Goal: Check status: Check status

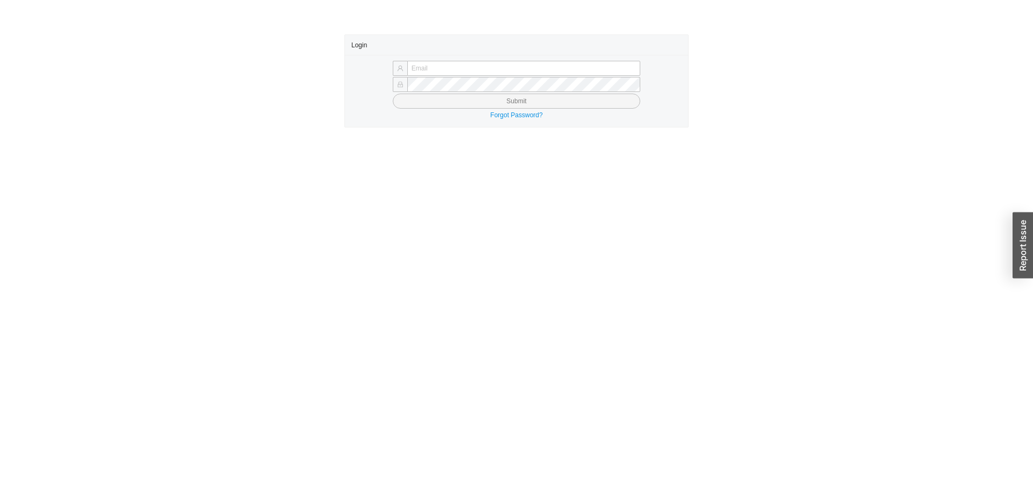
type input "yossi@asbathnj.com"
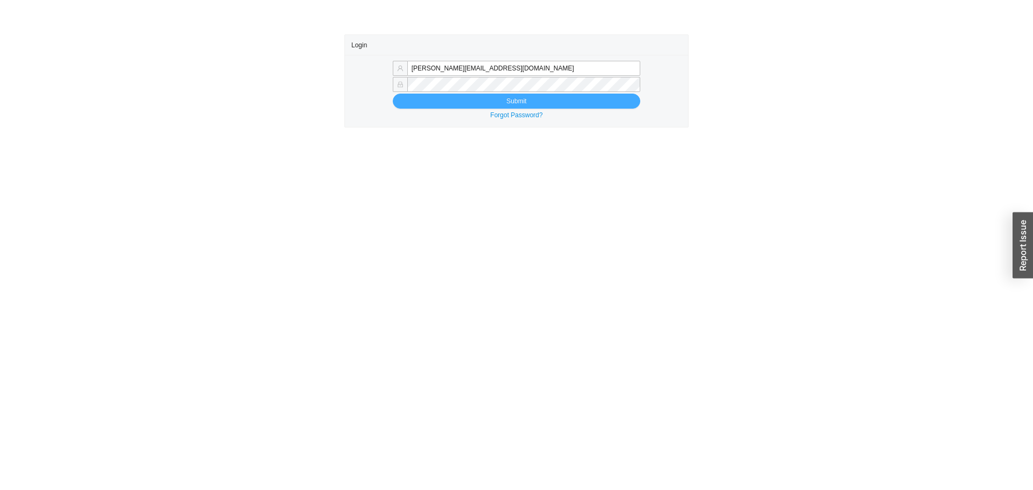
click at [405, 106] on button "Submit" at bounding box center [516, 101] width 247 height 15
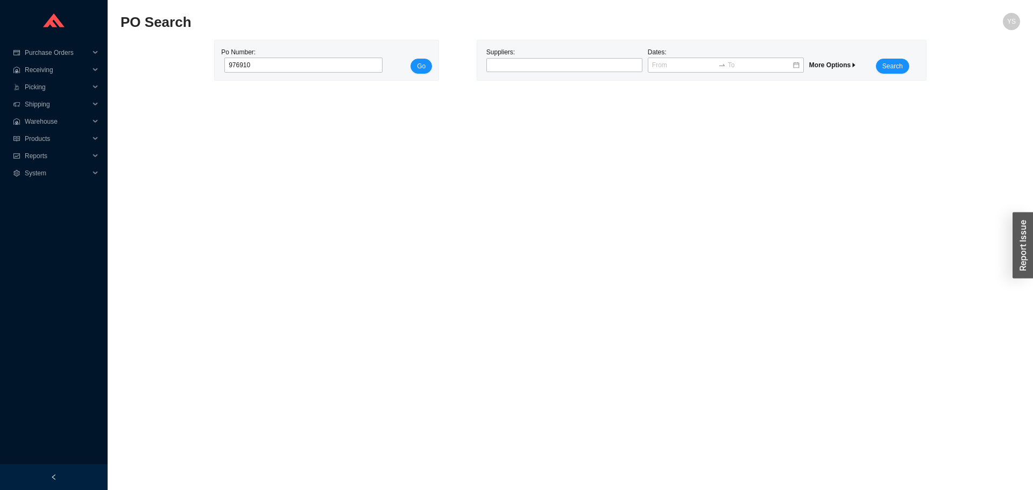
type input "976910"
click button "Go" at bounding box center [421, 66] width 22 height 15
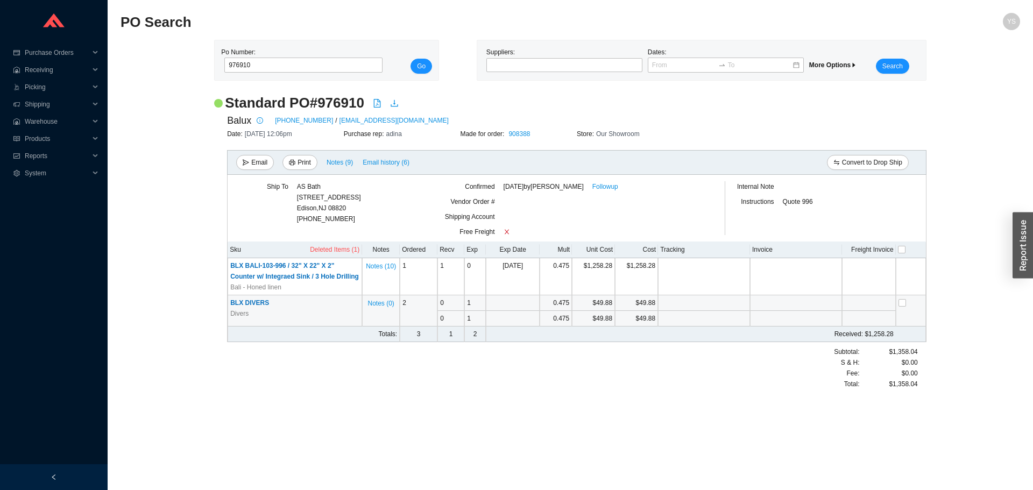
click at [251, 307] on span "BLX DIVERS" at bounding box center [249, 303] width 39 height 8
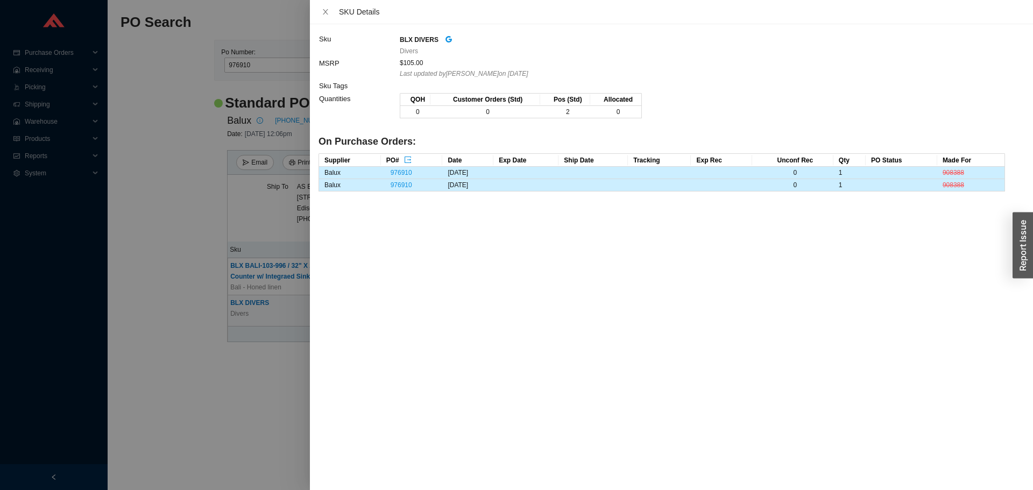
click at [194, 252] on div at bounding box center [516, 245] width 1033 height 490
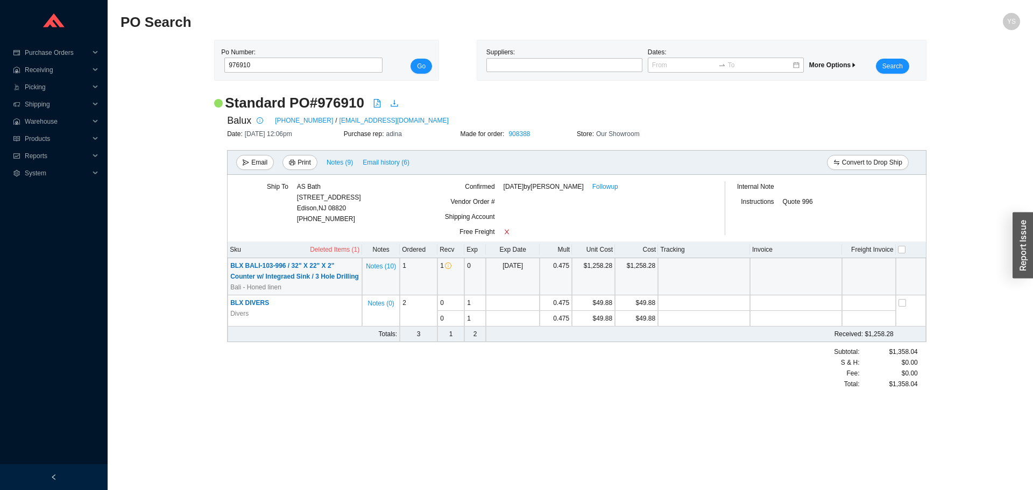
click at [271, 266] on span "BLX BALI-103-996 / 32" X 22" X 2" Counter w/ Integraed Sink / 3 Hole Drilling" at bounding box center [294, 271] width 129 height 18
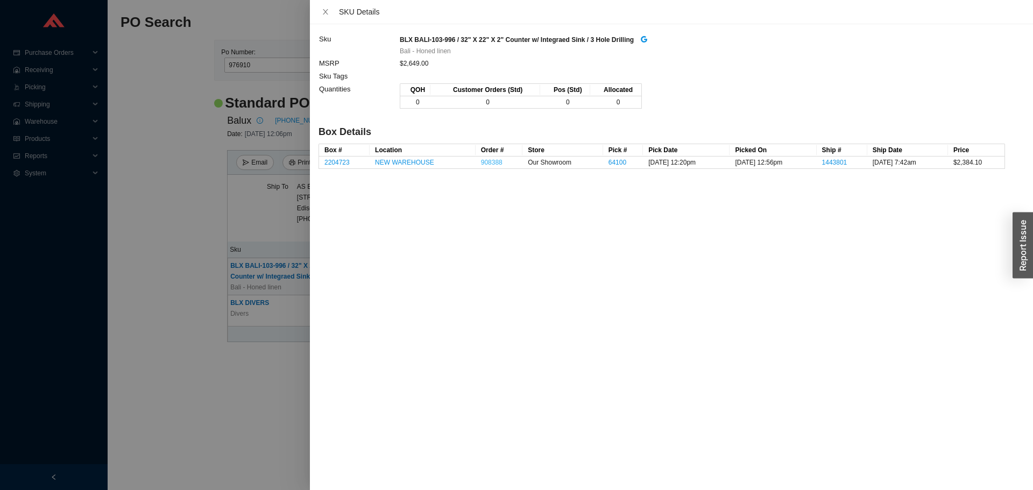
click at [483, 159] on link "908388" at bounding box center [492, 163] width 22 height 8
click at [189, 226] on div at bounding box center [516, 245] width 1033 height 490
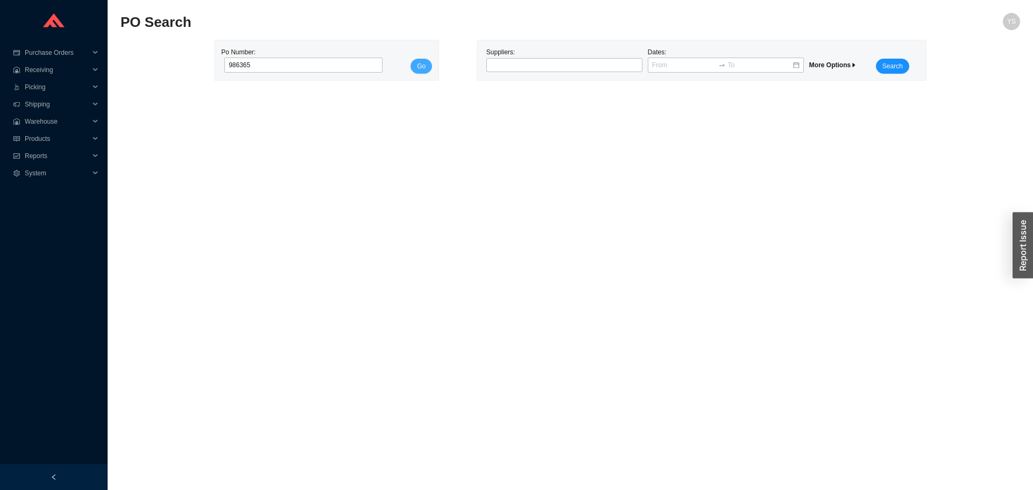
type input "986365"
click at [418, 62] on span "Go" at bounding box center [421, 66] width 9 height 11
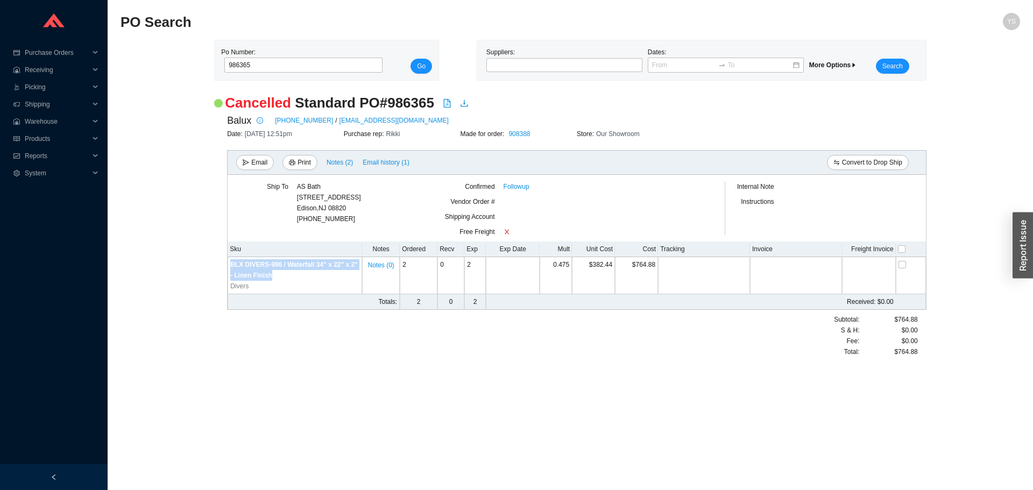
drag, startPoint x: 283, startPoint y: 276, endPoint x: 227, endPoint y: 265, distance: 57.1
click at [227, 265] on div "Sku Notes Ordered Recv Exp Exp Date Mult Unit Cost Cost Tracking Invoice Freigh…" at bounding box center [576, 276] width 699 height 68
drag, startPoint x: 549, startPoint y: 133, endPoint x: 494, endPoint y: 133, distance: 55.4
click at [494, 133] on div "Made for order: 908388" at bounding box center [518, 134] width 117 height 11
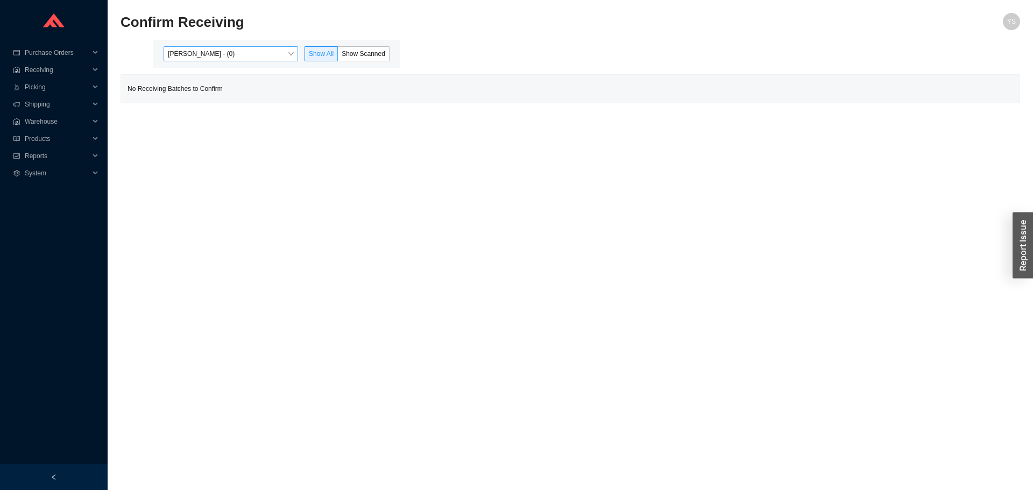
click at [207, 51] on span "[PERSON_NAME] - (0)" at bounding box center [231, 54] width 126 height 14
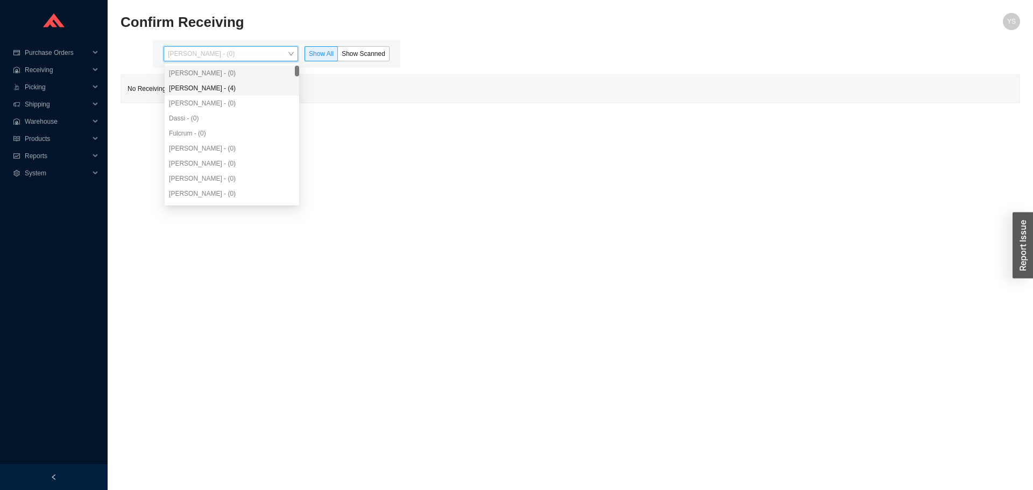
click at [204, 85] on div "Angel Negron - (4)" at bounding box center [232, 88] width 126 height 10
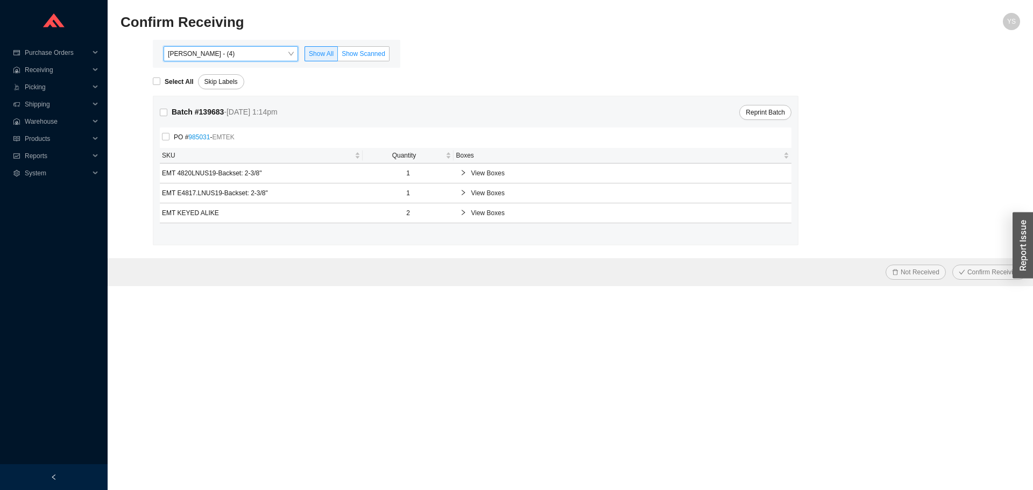
click at [375, 51] on span "Show Scanned" at bounding box center [364, 54] width 44 height 8
click at [338, 56] on input "Show Scanned" at bounding box center [338, 56] width 0 height 0
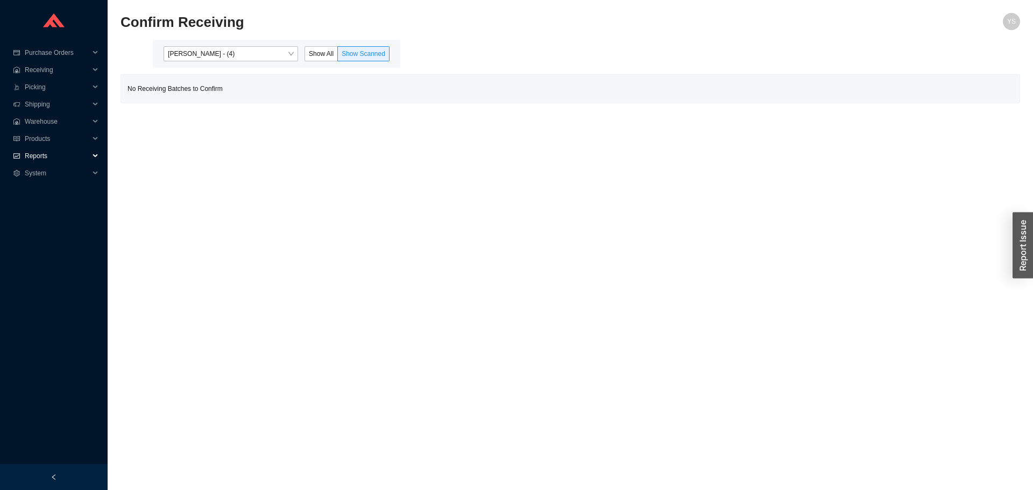
click at [35, 157] on span "Reports" at bounding box center [57, 155] width 65 height 17
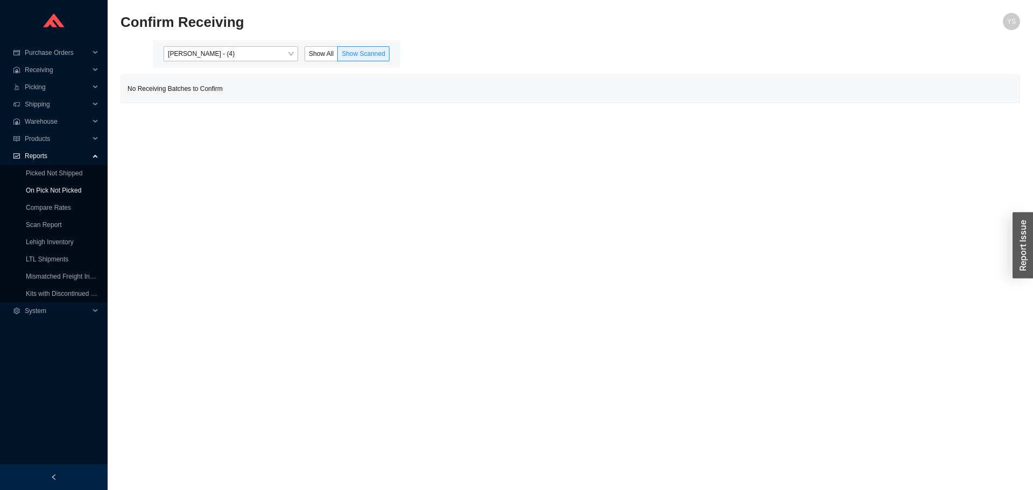
click at [40, 187] on link "On Pick Not Picked" at bounding box center [53, 191] width 55 height 8
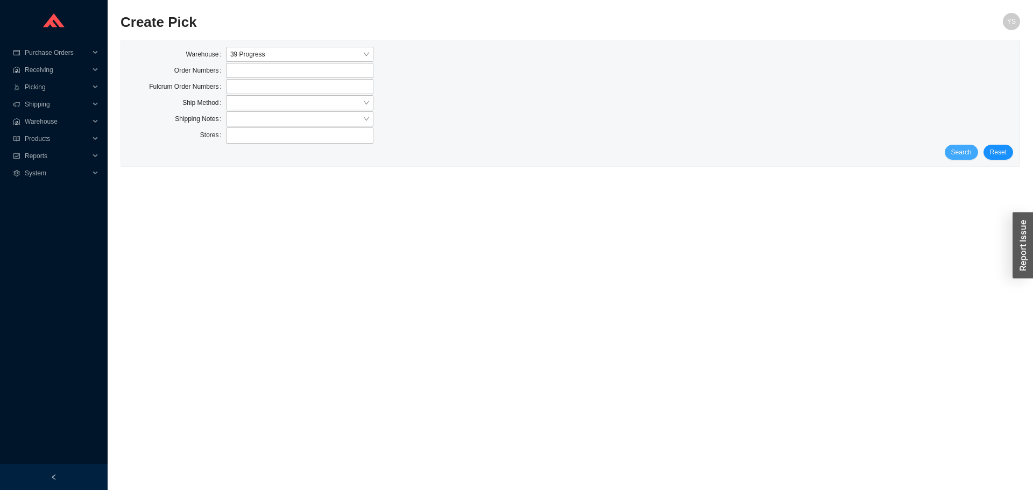
click at [965, 154] on span "Search" at bounding box center [961, 152] width 20 height 11
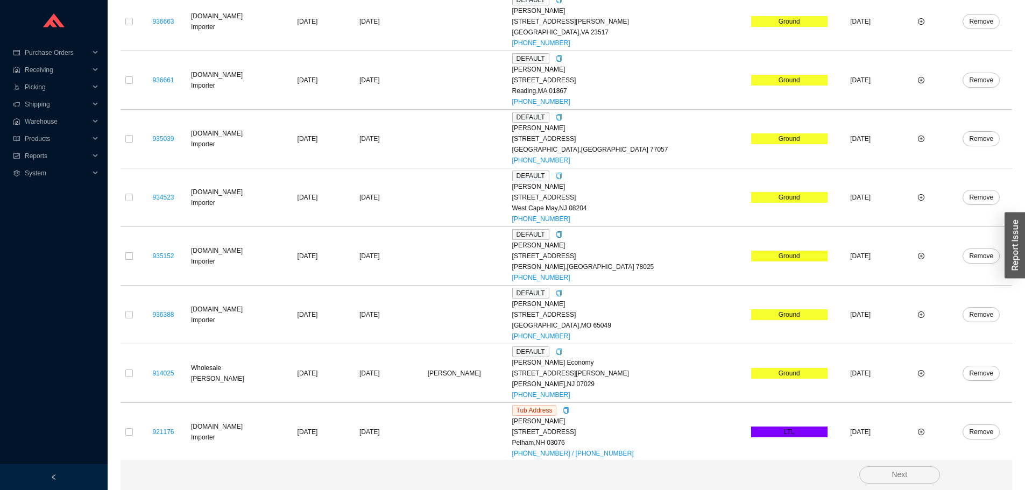
scroll to position [752, 0]
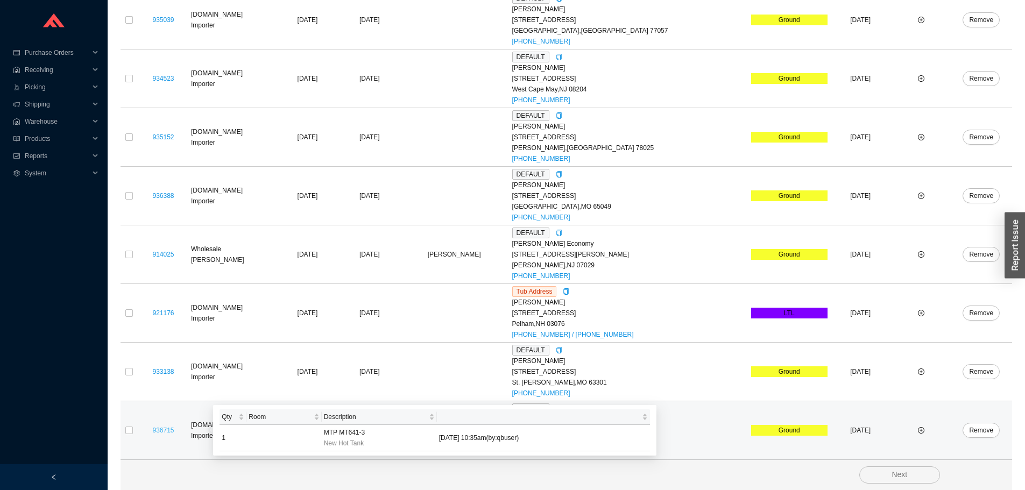
click at [169, 431] on link "936715" at bounding box center [163, 431] width 22 height 8
